Goal: Register for event/course

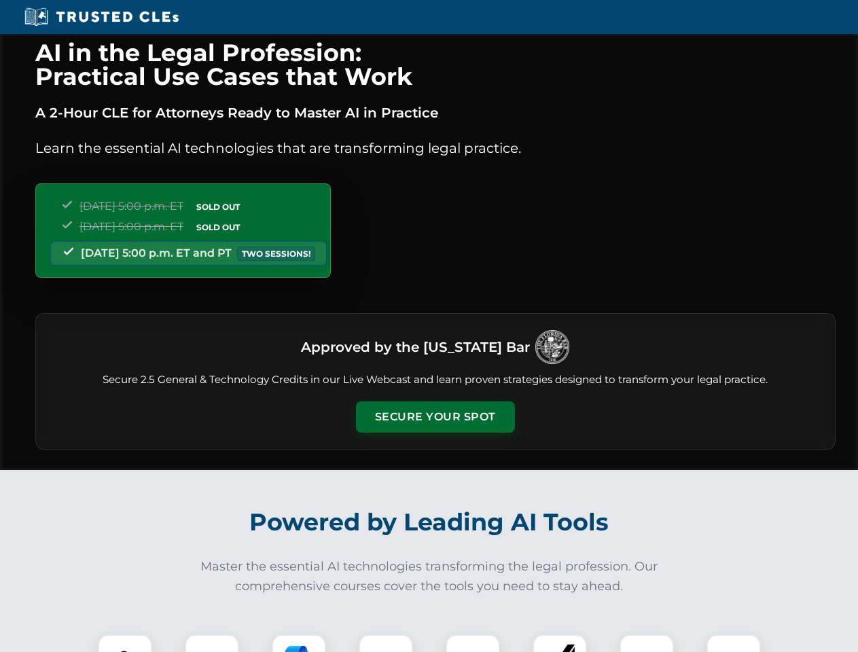
click at [435, 417] on button "Secure Your Spot" at bounding box center [435, 416] width 159 height 31
click at [125, 643] on img at bounding box center [124, 661] width 39 height 39
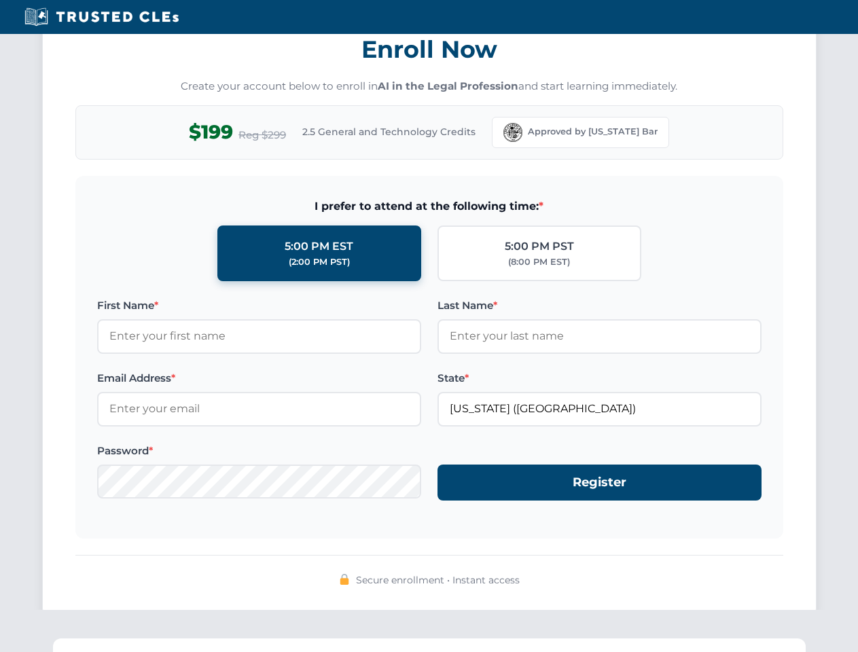
scroll to position [1333, 0]
